Goal: Check status: Check status

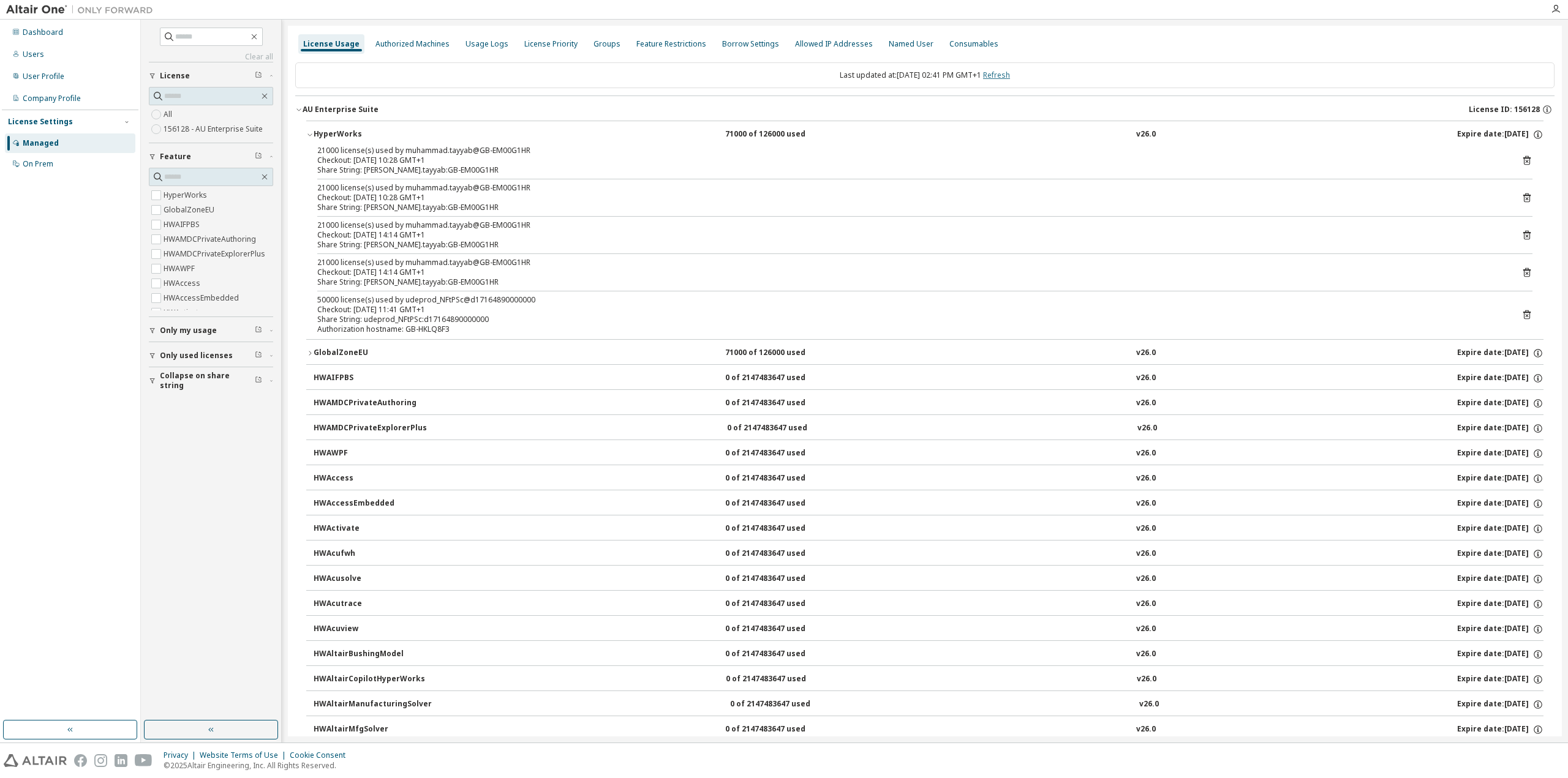
click at [1010, 75] on link "Refresh" at bounding box center [996, 75] width 27 height 11
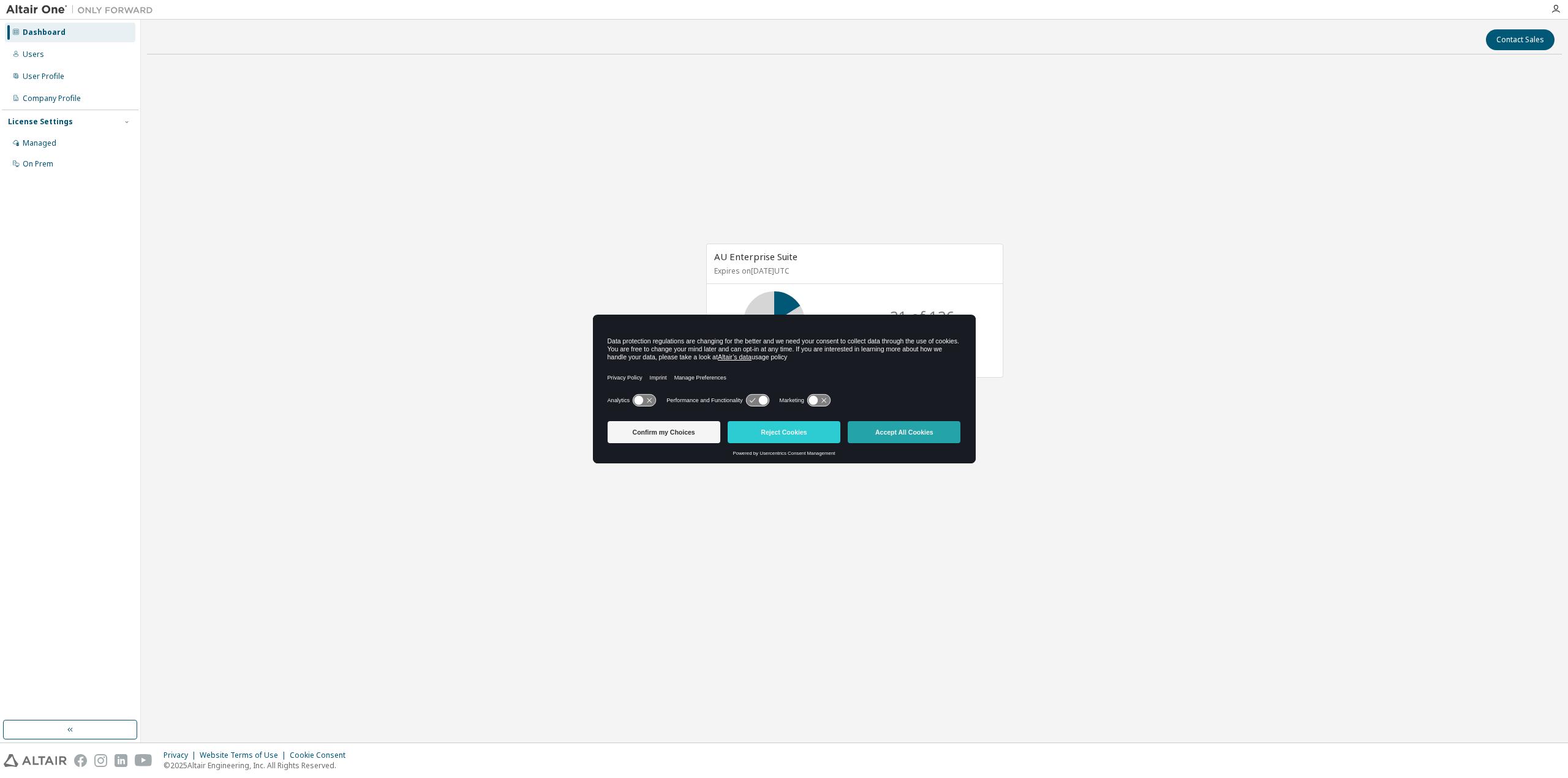
click at [888, 435] on button "Accept All Cookies" at bounding box center [904, 432] width 113 height 22
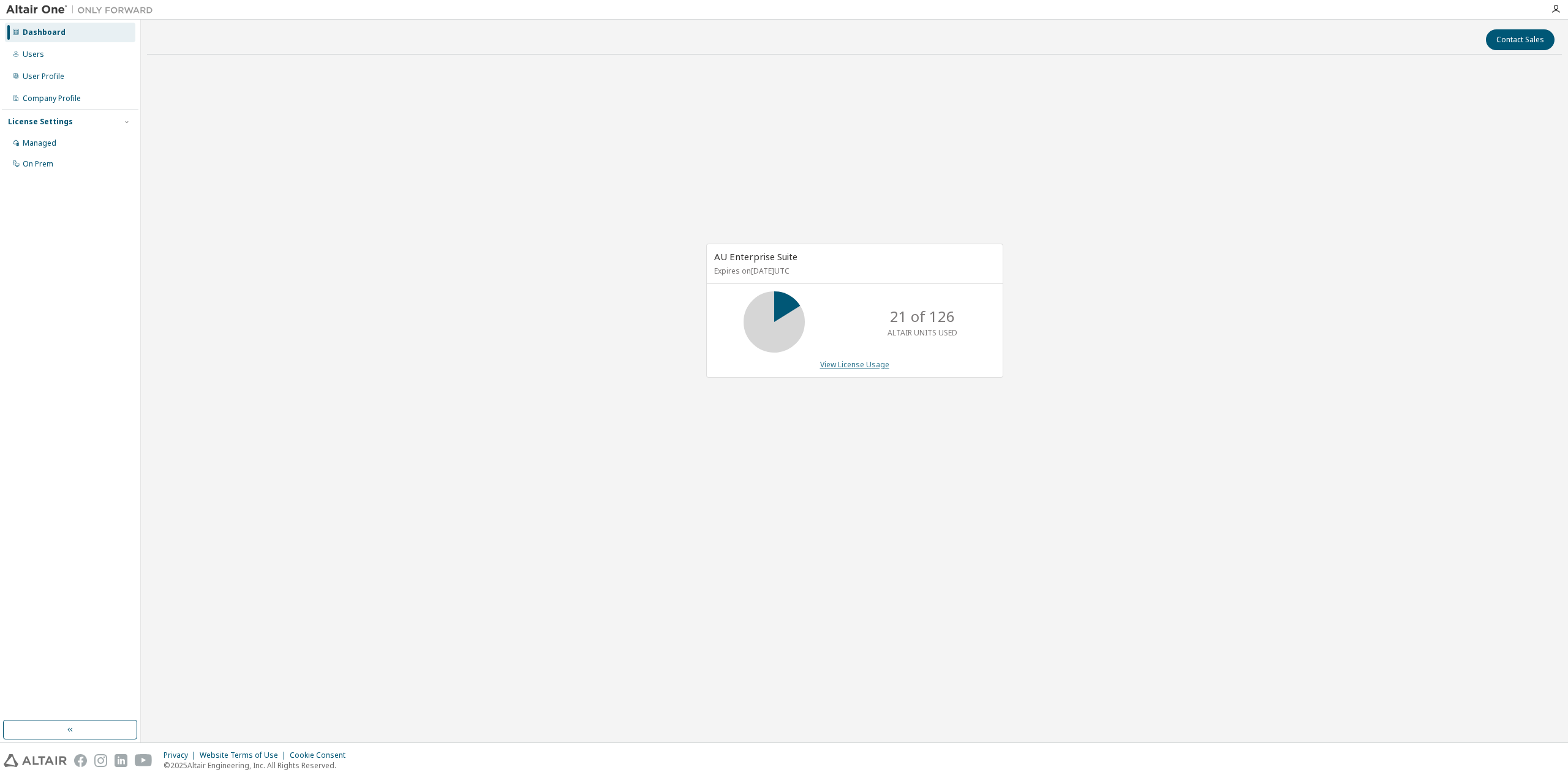
click at [863, 367] on link "View License Usage" at bounding box center [854, 365] width 69 height 11
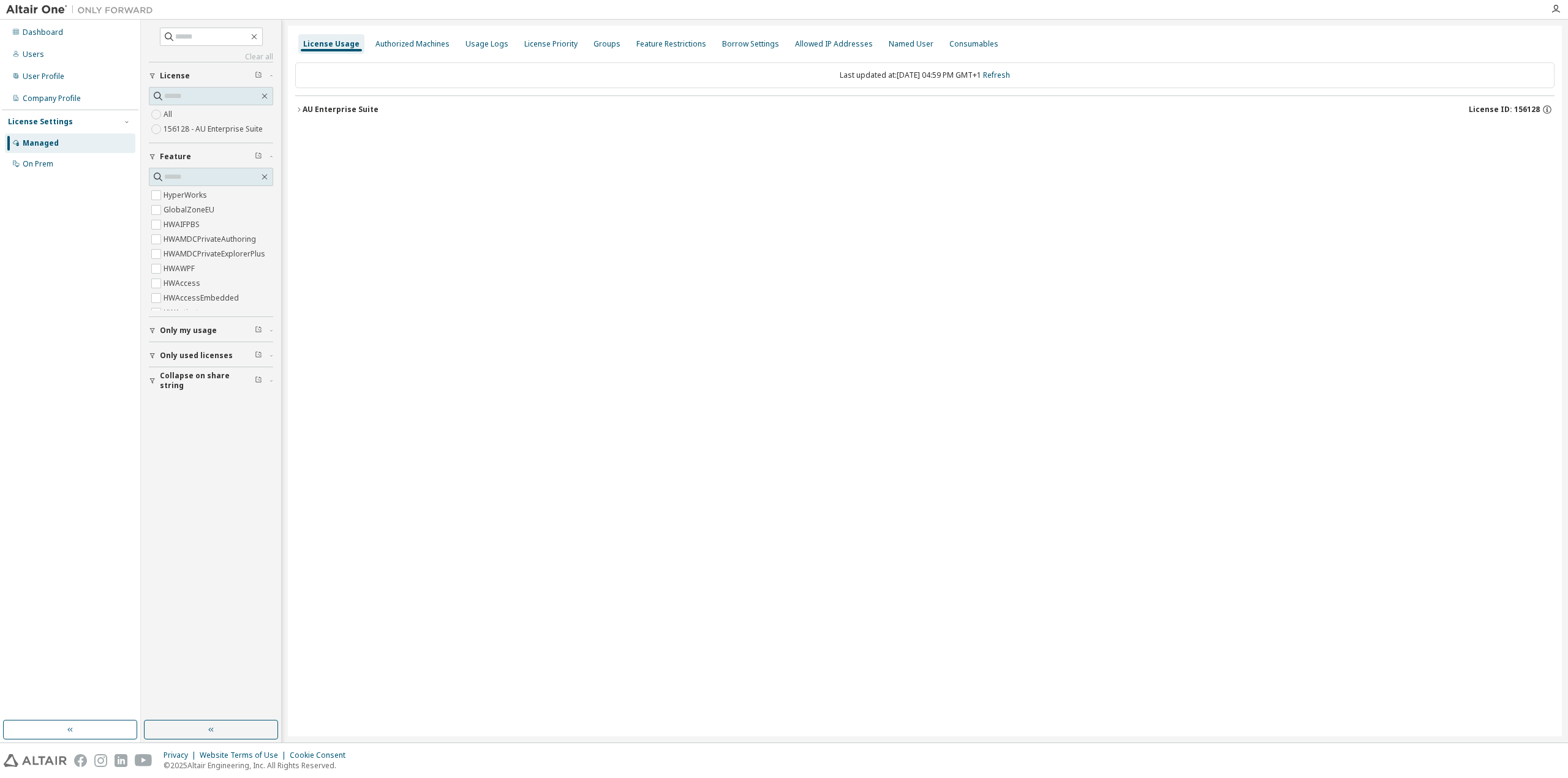
click at [300, 108] on icon "button" at bounding box center [299, 110] width 8 height 8
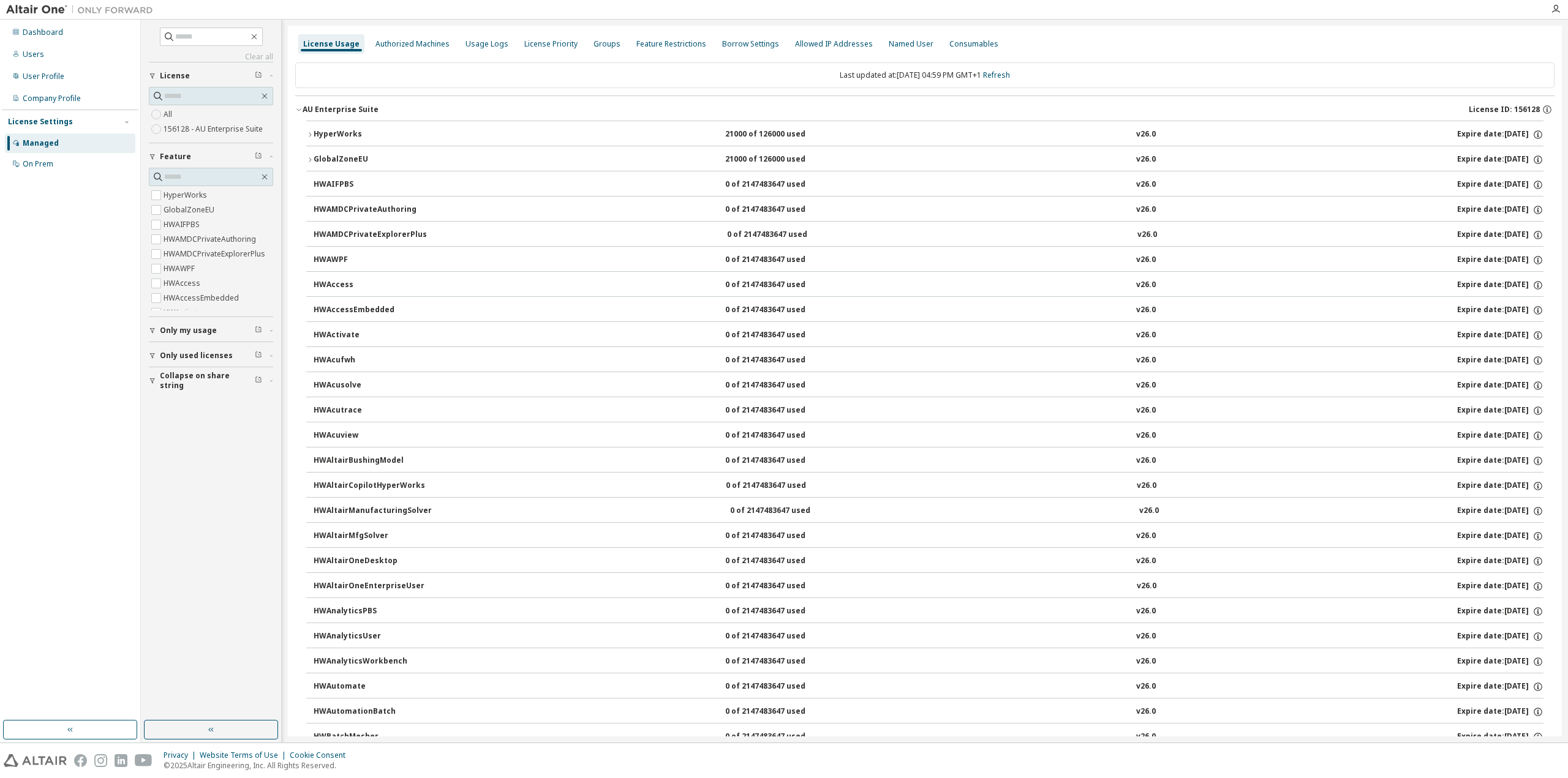
click at [311, 134] on icon "button" at bounding box center [309, 135] width 2 height 5
